Goal: Task Accomplishment & Management: Complete application form

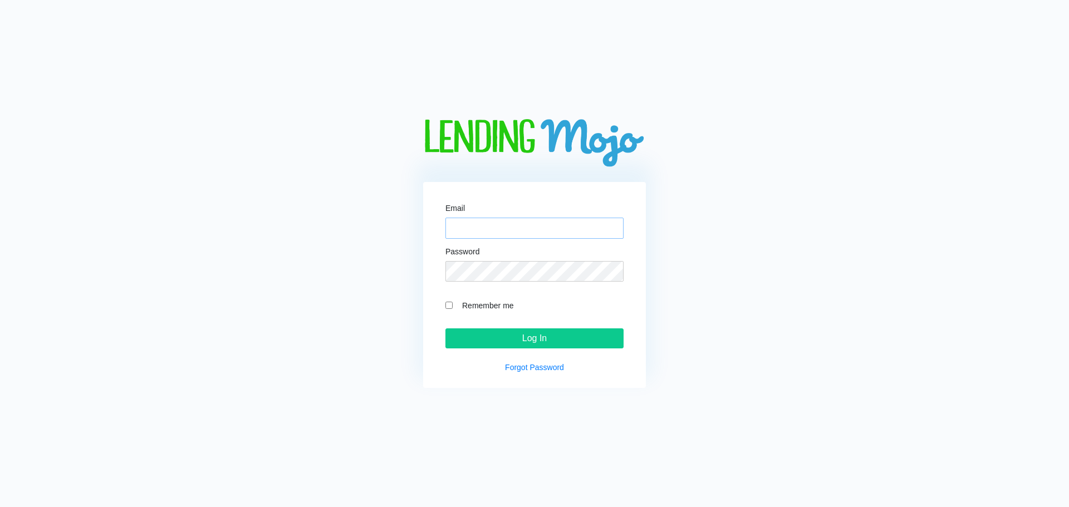
click at [484, 229] on input "Email" at bounding box center [534, 228] width 178 height 21
click at [459, 224] on input "Email" at bounding box center [534, 228] width 178 height 21
type input "[PERSON_NAME][EMAIL_ADDRESS][DOMAIN_NAME]"
click at [445, 328] on input "Log In" at bounding box center [534, 338] width 178 height 20
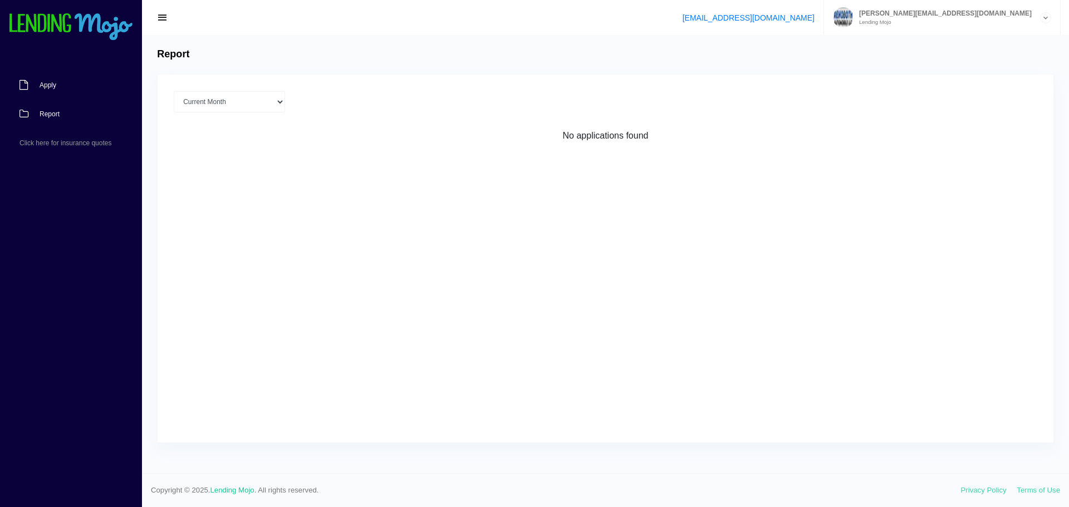
click at [48, 86] on span "Apply" at bounding box center [48, 85] width 17 height 7
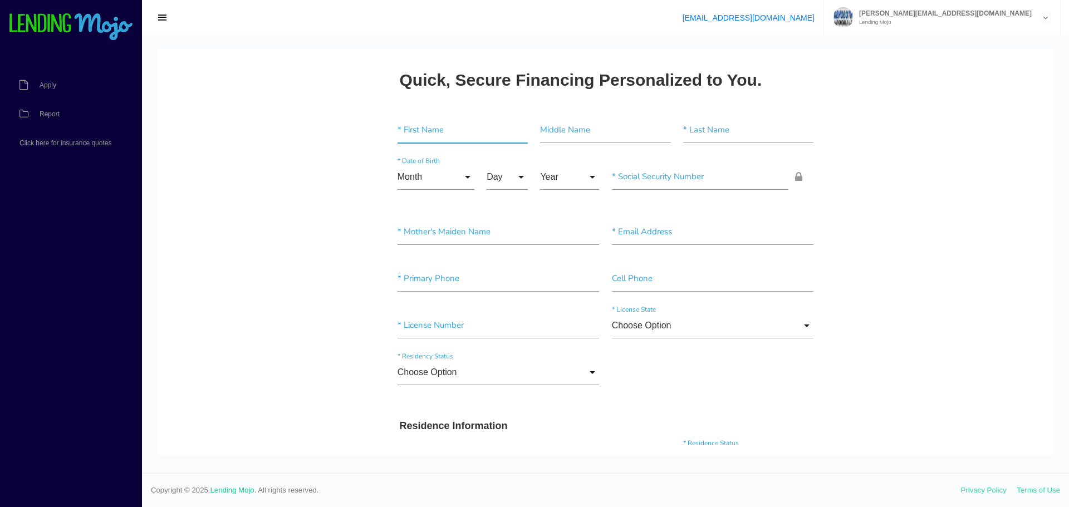
click at [418, 138] on input"] "text" at bounding box center [462, 130] width 130 height 26
type input"] "[PERSON_NAME]"
drag, startPoint x: 590, startPoint y: 136, endPoint x: 533, endPoint y: 136, distance: 56.8
click at [534, 136] on div "[PERSON_NAME] Middle Name" at bounding box center [605, 132] width 143 height 30
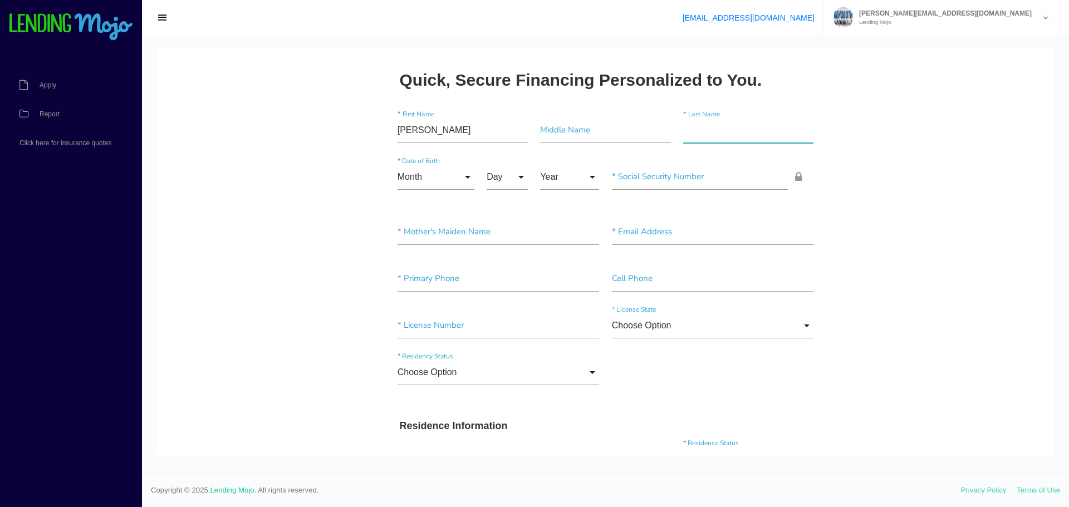
paste input"] "[PERSON_NAME]"
type input"] "[PERSON_NAME]"
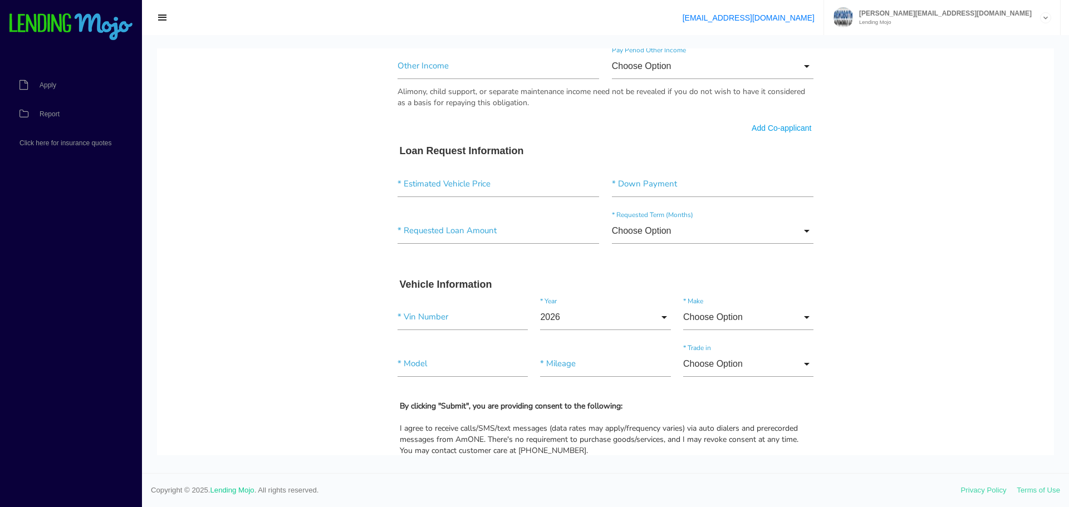
scroll to position [623, 0]
